Goal: Check status: Check status

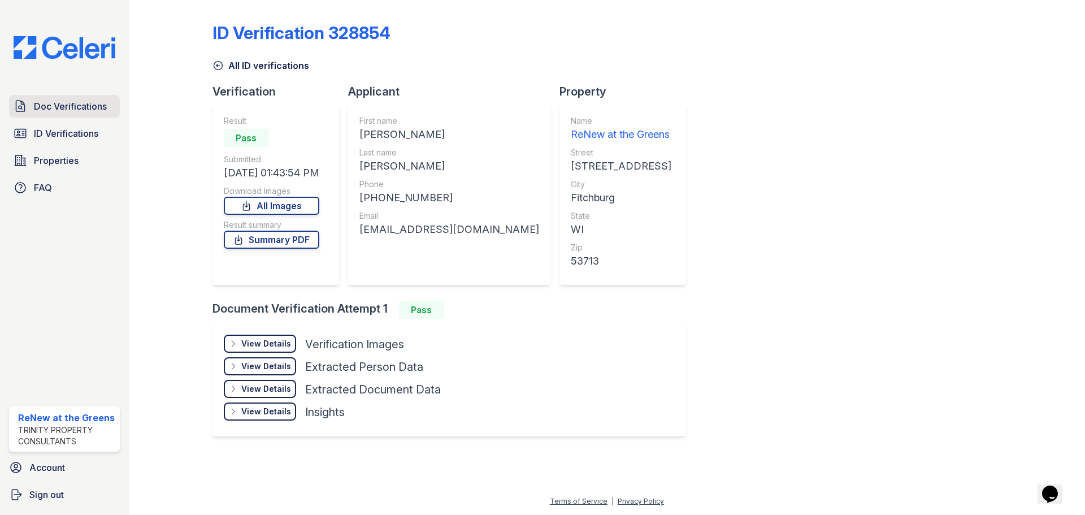
click at [40, 114] on link "Doc Verifications" at bounding box center [64, 106] width 111 height 23
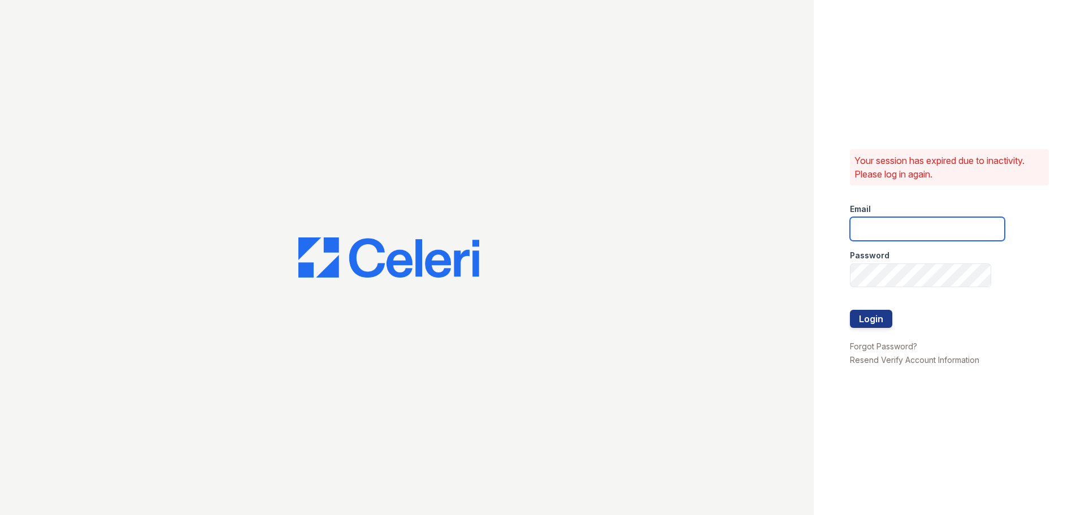
click at [875, 229] on input "email" at bounding box center [927, 229] width 155 height 24
type input "[EMAIL_ADDRESS][DOMAIN_NAME]"
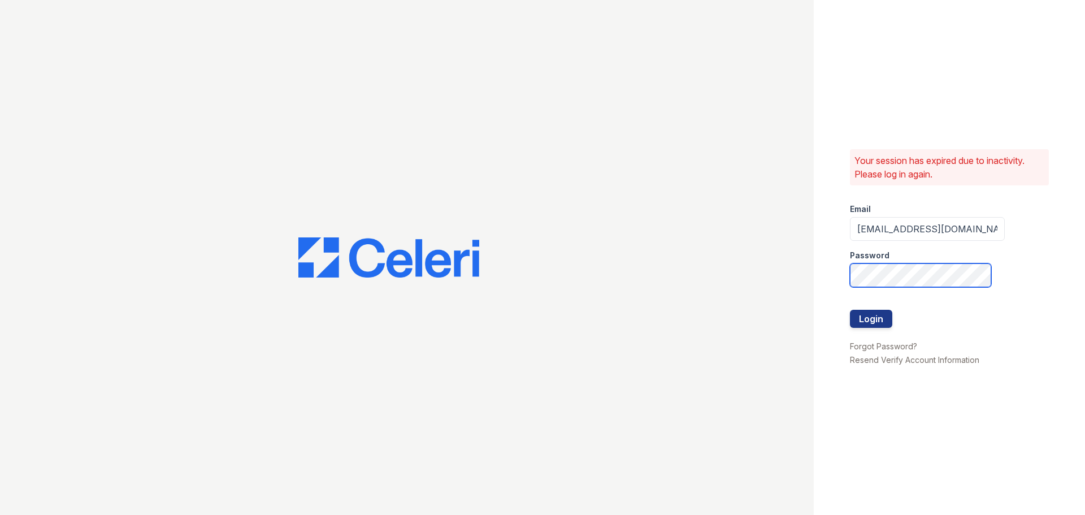
click at [850, 310] on button "Login" at bounding box center [871, 319] width 42 height 18
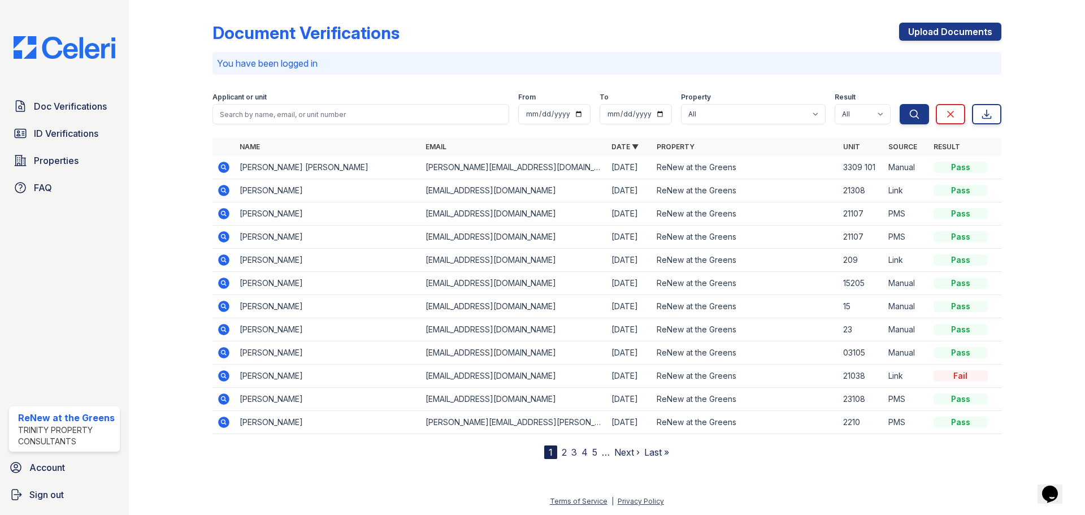
click at [226, 171] on icon at bounding box center [223, 167] width 11 height 11
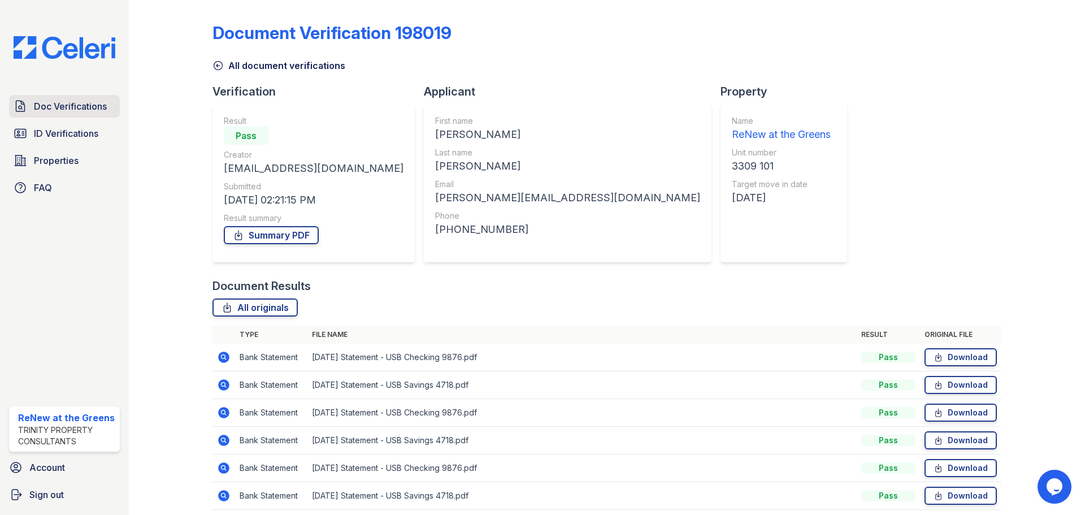
click at [60, 105] on span "Doc Verifications" at bounding box center [70, 106] width 73 height 14
